Goal: Task Accomplishment & Management: Manage account settings

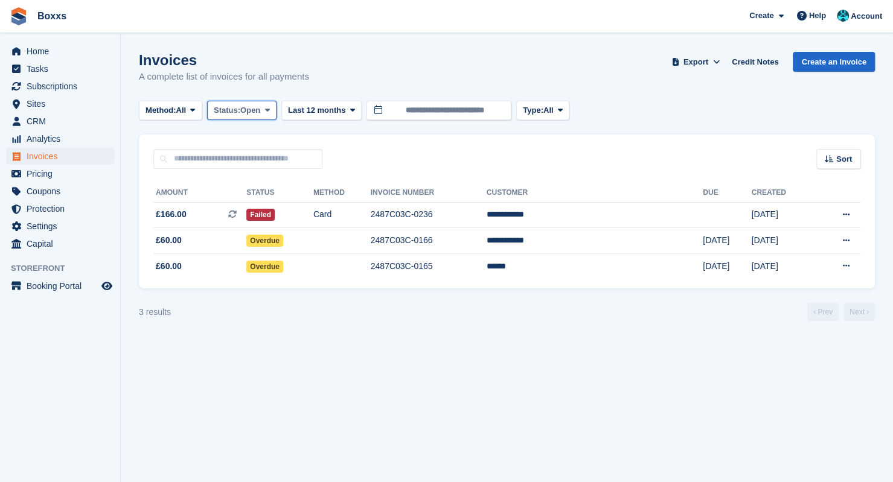
click at [247, 106] on span "Open" at bounding box center [250, 110] width 20 height 12
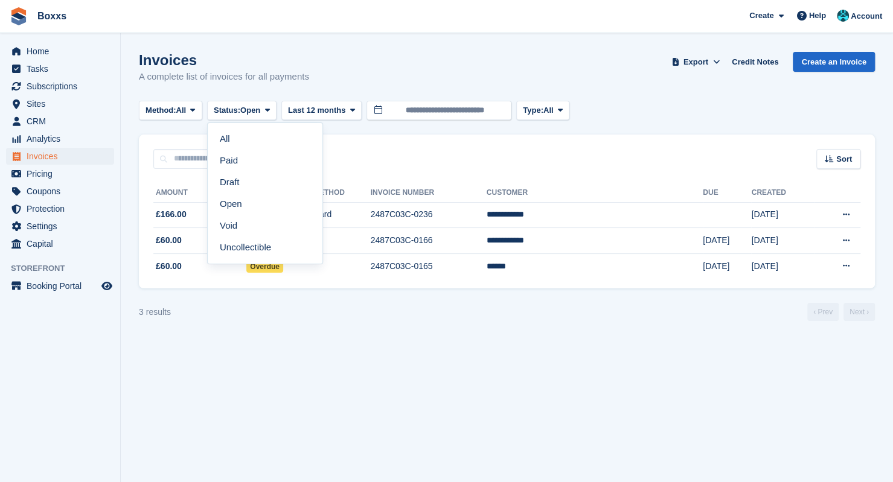
click at [244, 136] on link "All" at bounding box center [264, 139] width 105 height 22
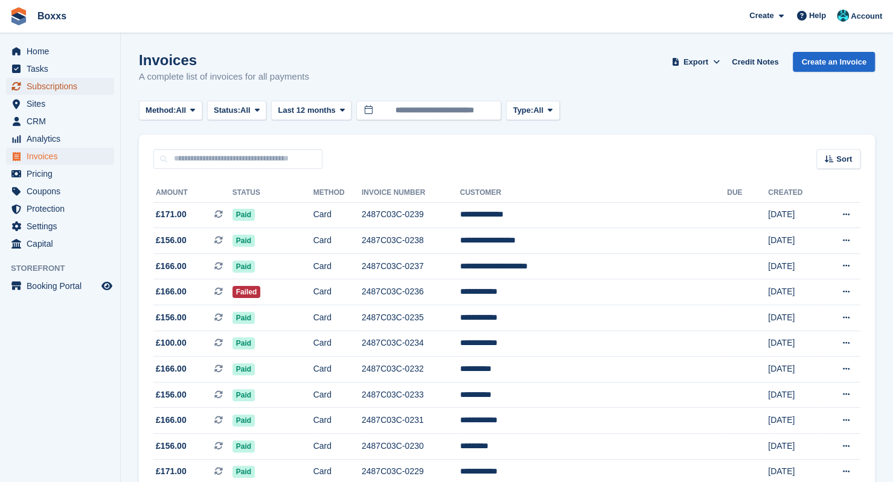
click at [66, 89] on span "Subscriptions" at bounding box center [63, 86] width 72 height 17
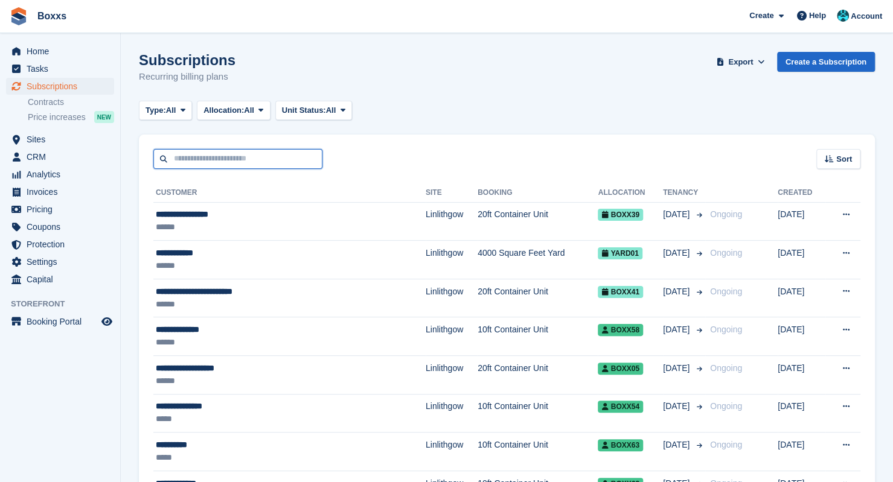
click at [202, 164] on input "text" at bounding box center [237, 159] width 169 height 20
type input "****"
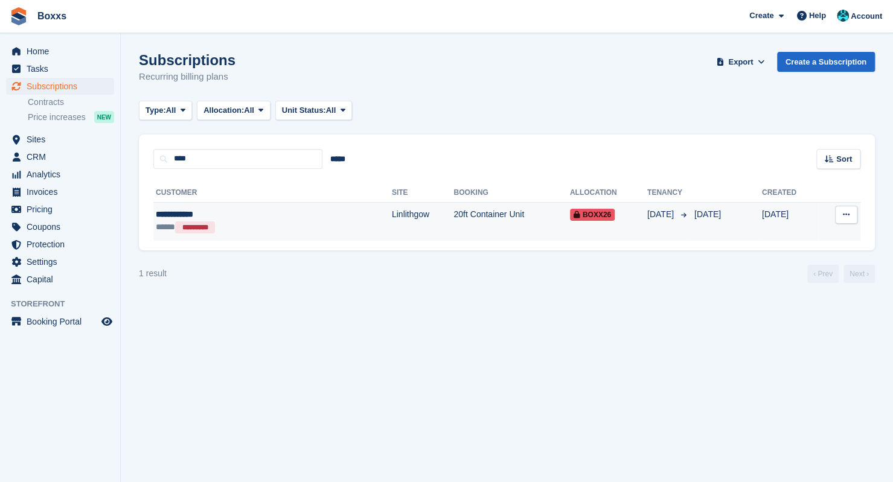
click at [219, 214] on div "**********" at bounding box center [227, 214] width 142 height 13
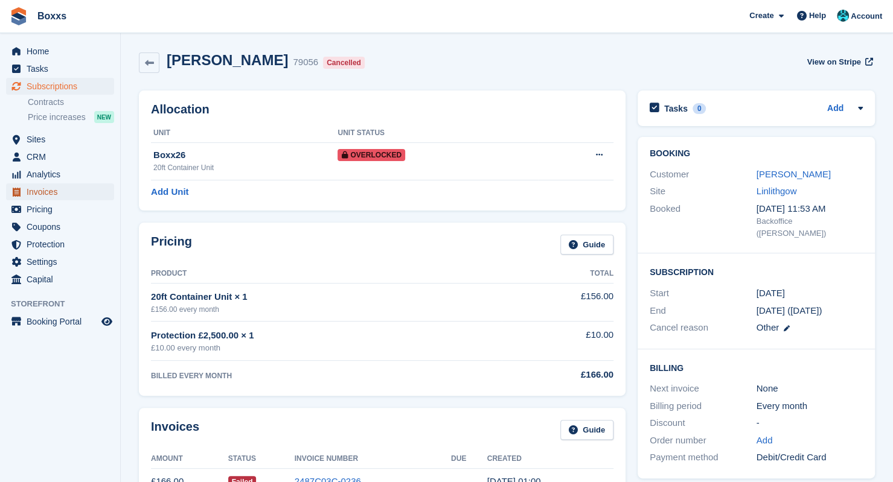
click at [37, 196] on span "Invoices" at bounding box center [63, 192] width 72 height 17
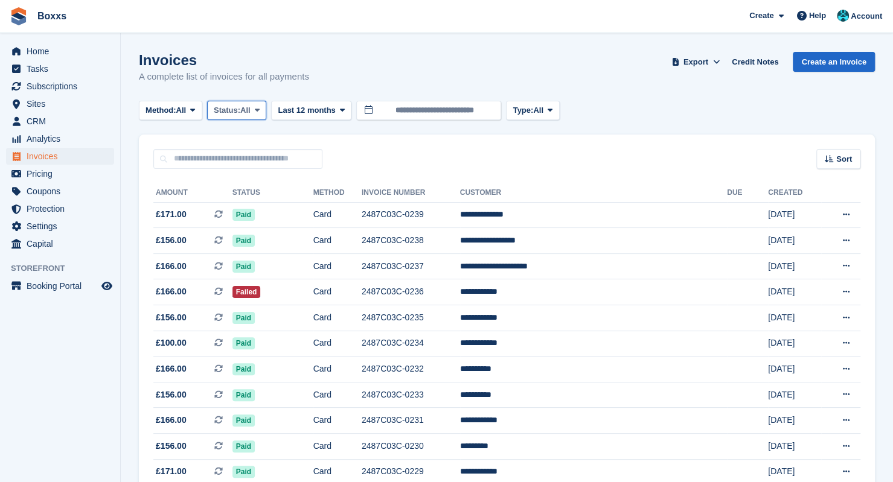
click at [244, 115] on span "All" at bounding box center [245, 110] width 10 height 12
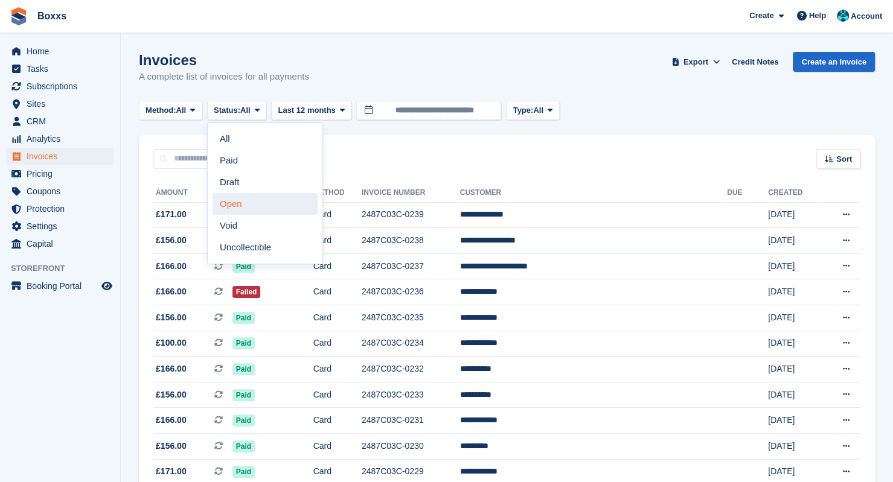
click at [244, 207] on link "Open" at bounding box center [264, 204] width 105 height 22
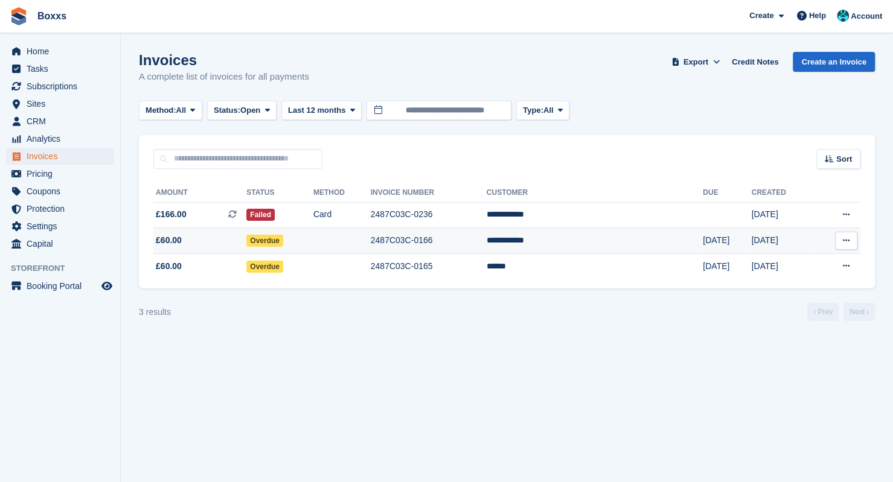
click at [313, 240] on td "Overdue" at bounding box center [279, 241] width 67 height 26
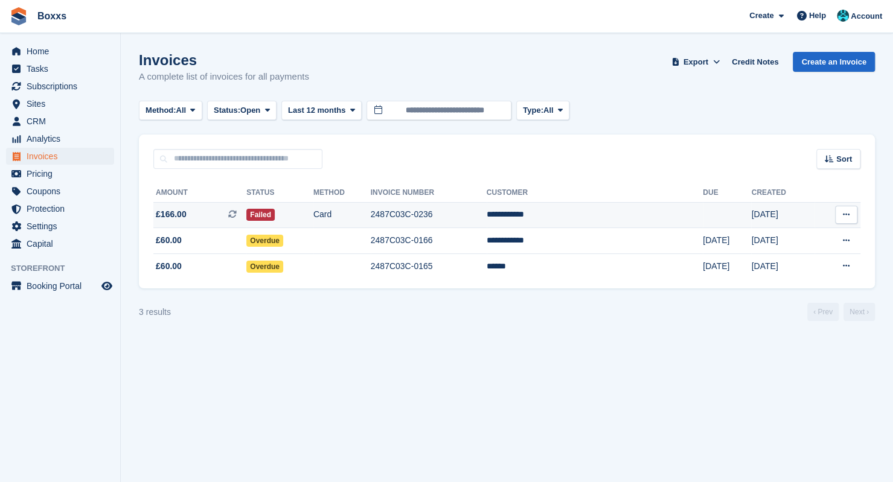
click at [313, 211] on td "Failed" at bounding box center [279, 215] width 67 height 26
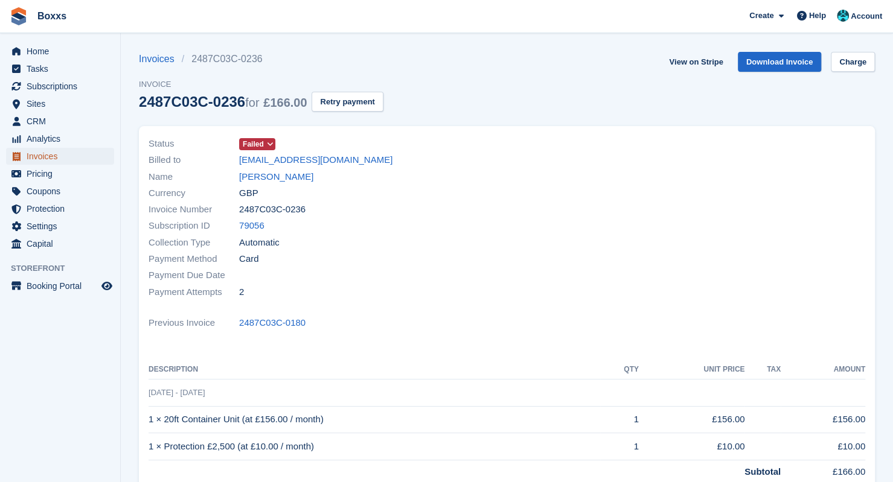
click at [43, 154] on span "Invoices" at bounding box center [63, 156] width 72 height 17
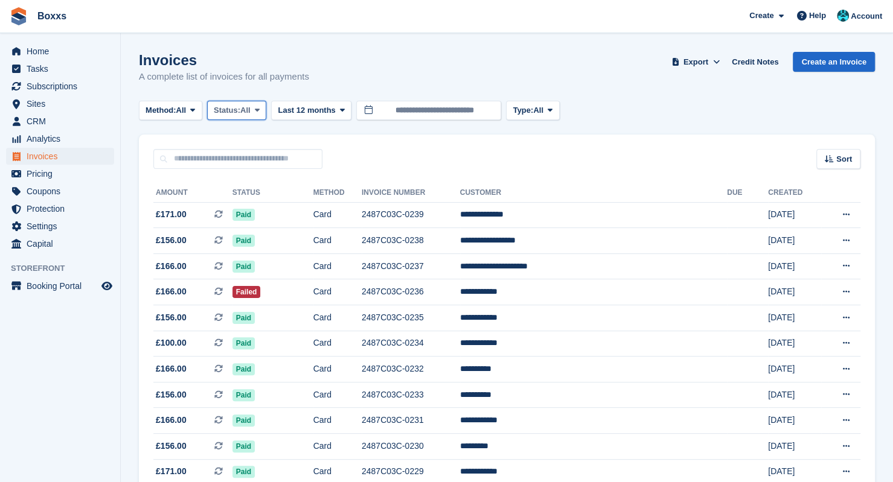
click at [254, 115] on button "Status: All" at bounding box center [236, 111] width 59 height 20
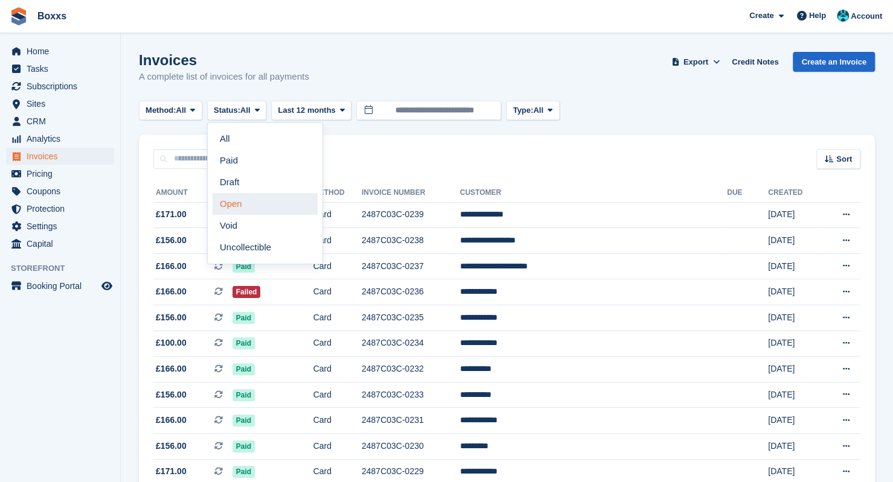
click at [258, 200] on link "Open" at bounding box center [264, 204] width 105 height 22
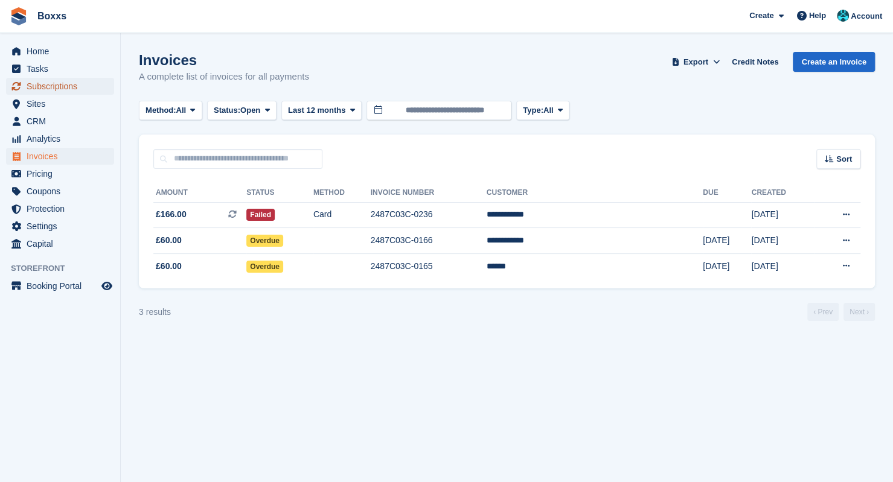
click at [44, 86] on span "Subscriptions" at bounding box center [63, 86] width 72 height 17
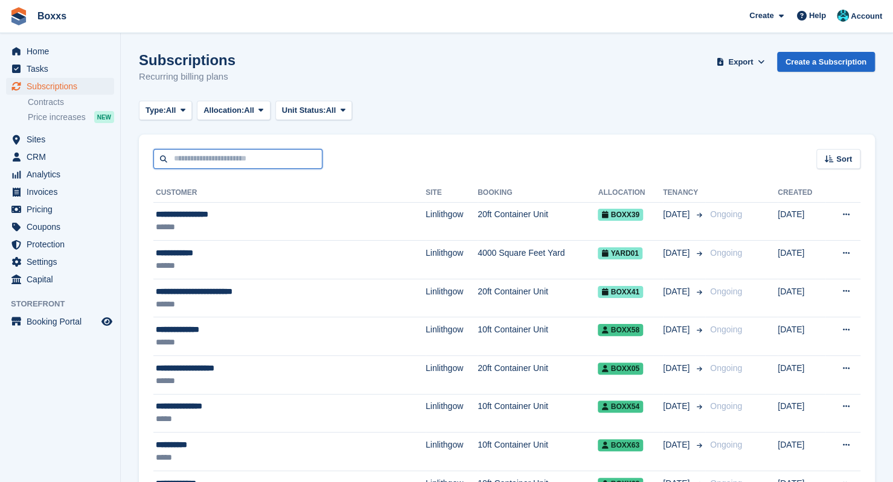
click at [217, 161] on input "text" at bounding box center [237, 159] width 169 height 20
type input "****"
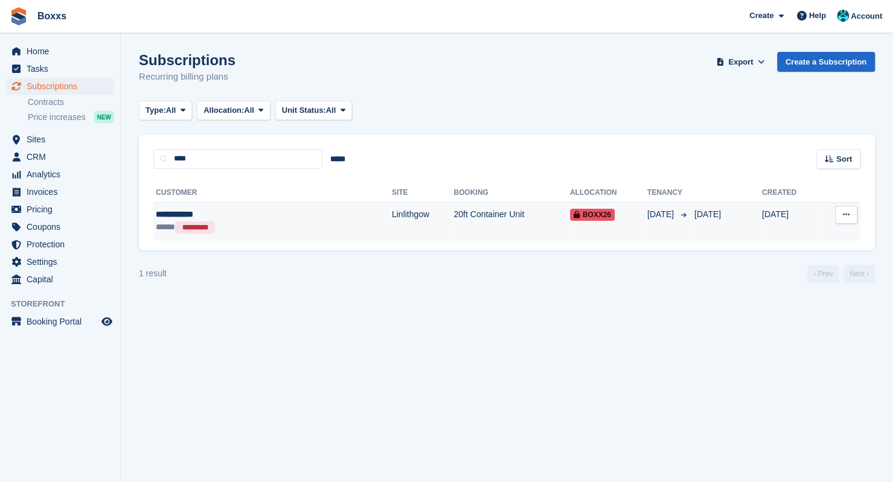
click at [217, 211] on div "**********" at bounding box center [227, 214] width 142 height 13
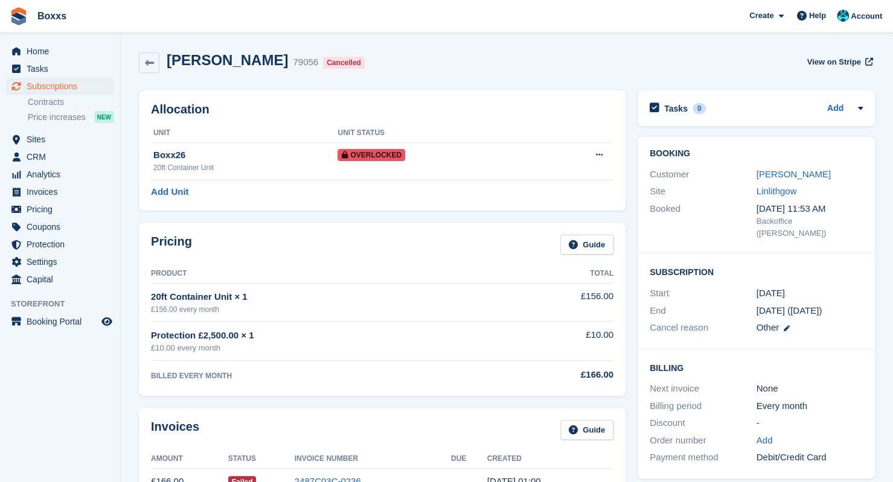
scroll to position [181, 0]
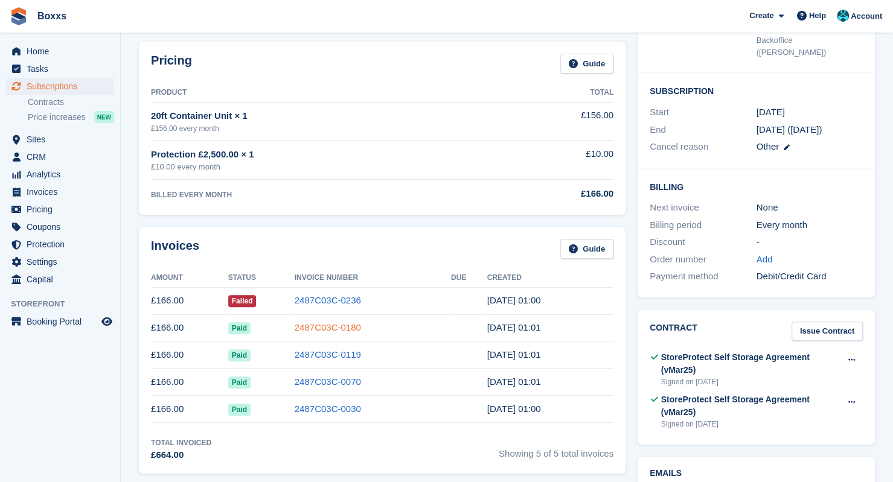
click at [324, 328] on link "2487C03C-0180" at bounding box center [328, 327] width 66 height 10
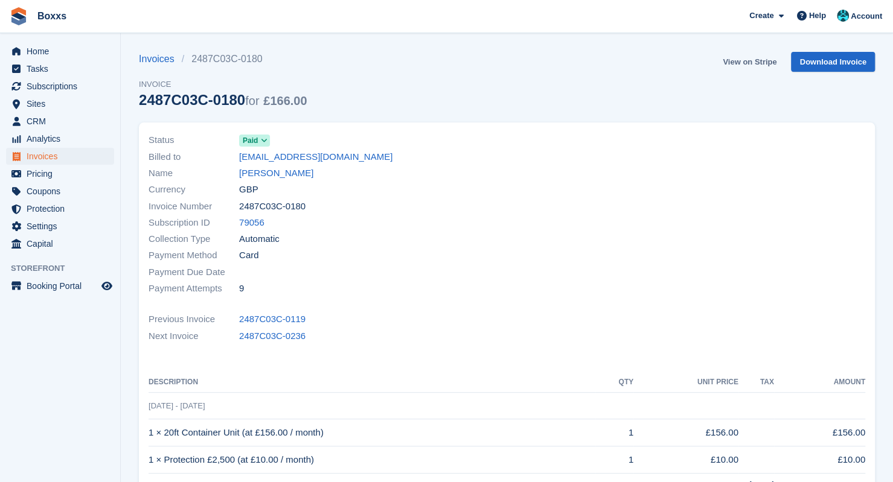
click at [750, 65] on link "View on Stripe" at bounding box center [749, 62] width 63 height 20
